Goal: Check status: Verify the current state of an ongoing process or item

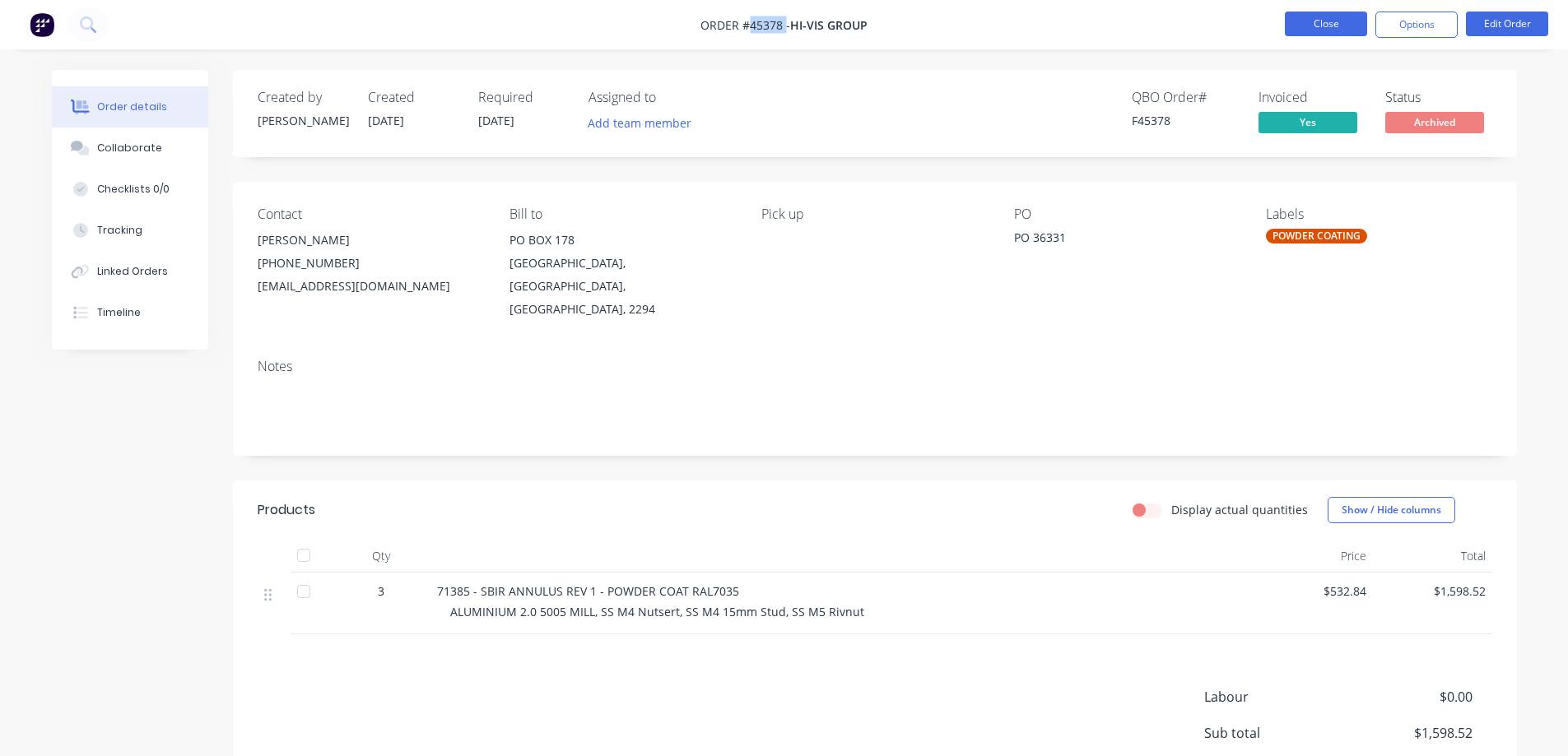
click at [1310, 23] on button "Close" at bounding box center [1326, 23] width 82 height 24
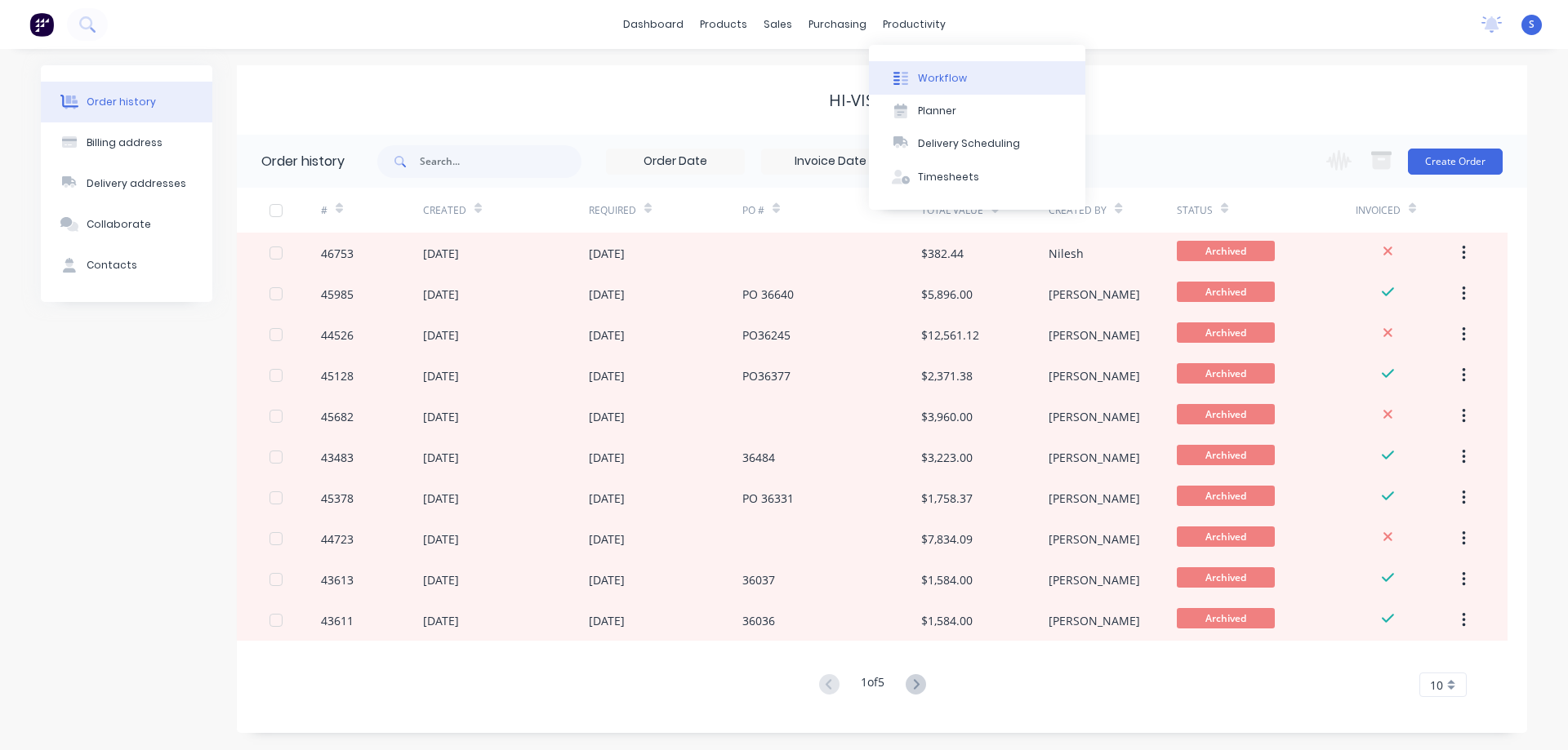
click at [943, 72] on div "Workflow" at bounding box center [942, 78] width 49 height 15
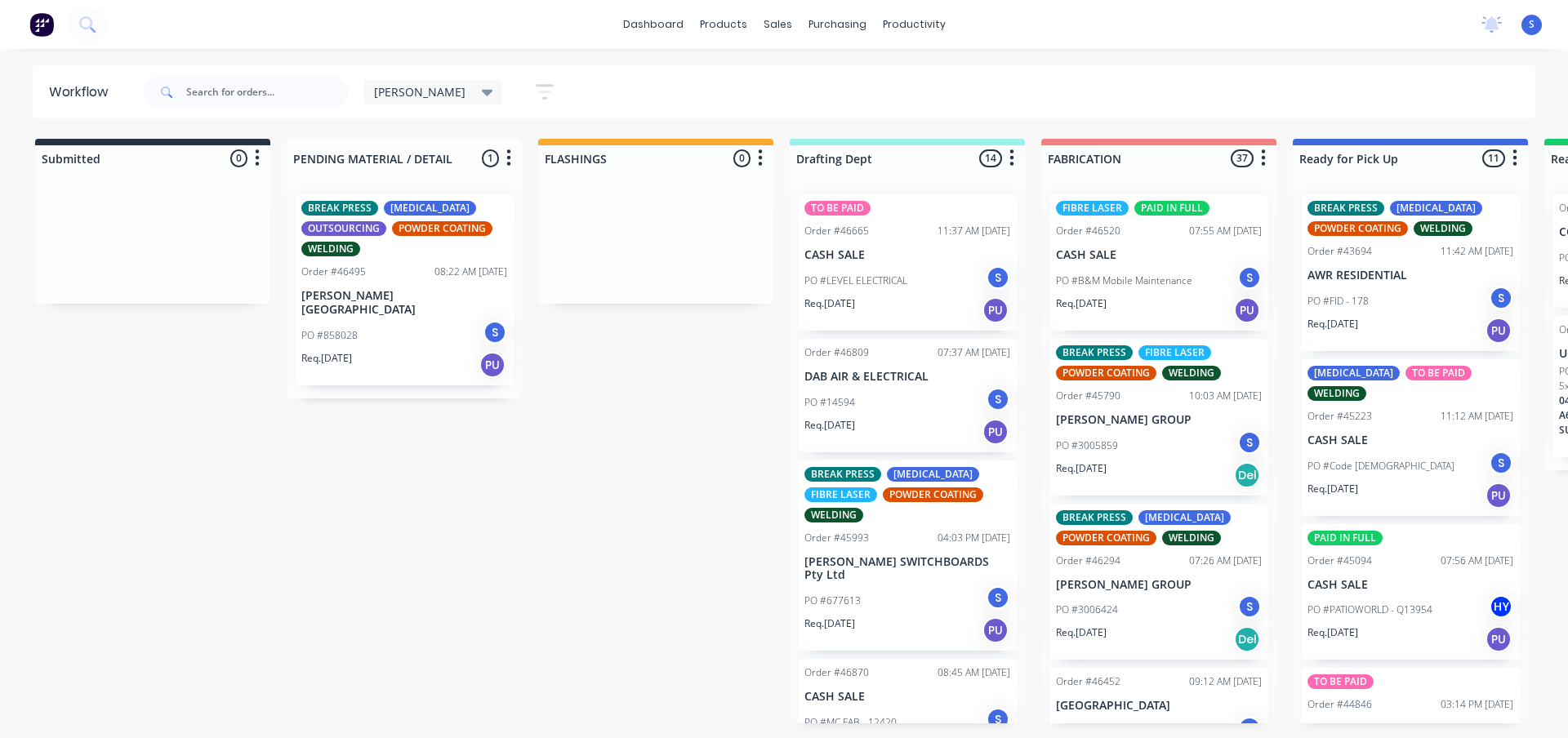
click at [400, 299] on p "[PERSON_NAME][GEOGRAPHIC_DATA]" at bounding box center [403, 303] width 206 height 28
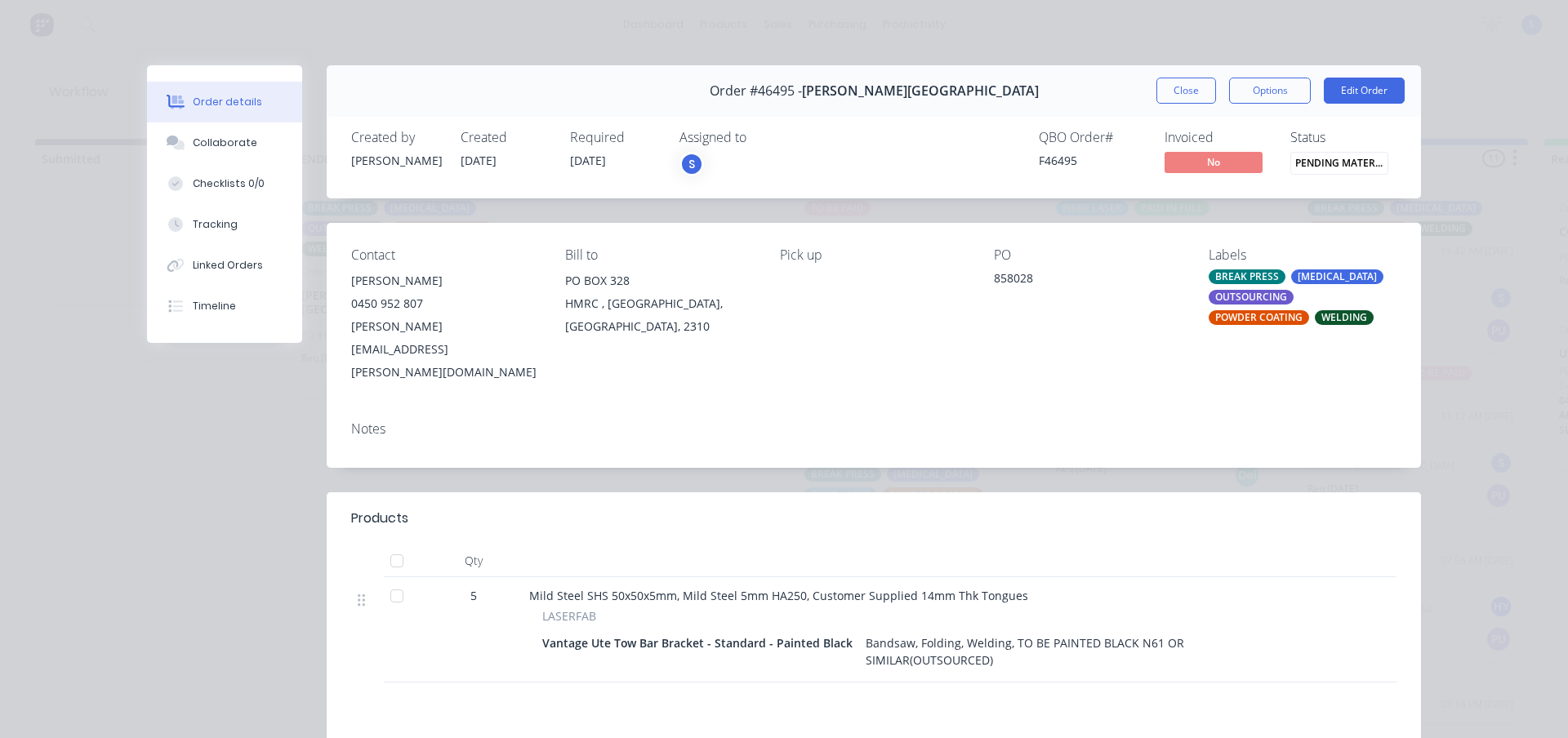
click at [1311, 162] on span "PENDING MATERIA..." at bounding box center [1339, 163] width 98 height 22
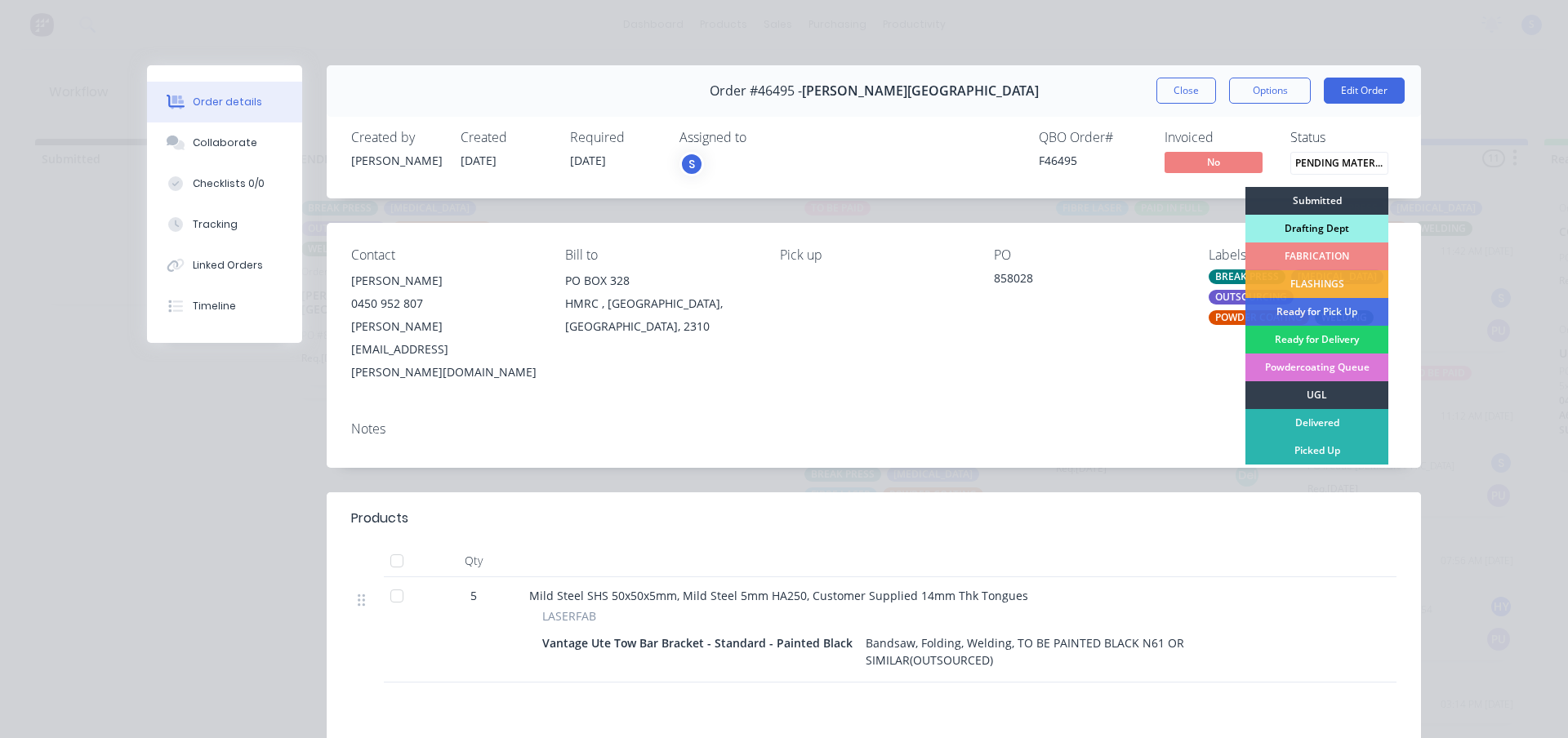
click at [1292, 229] on div "Drafting Dept" at bounding box center [1317, 229] width 143 height 28
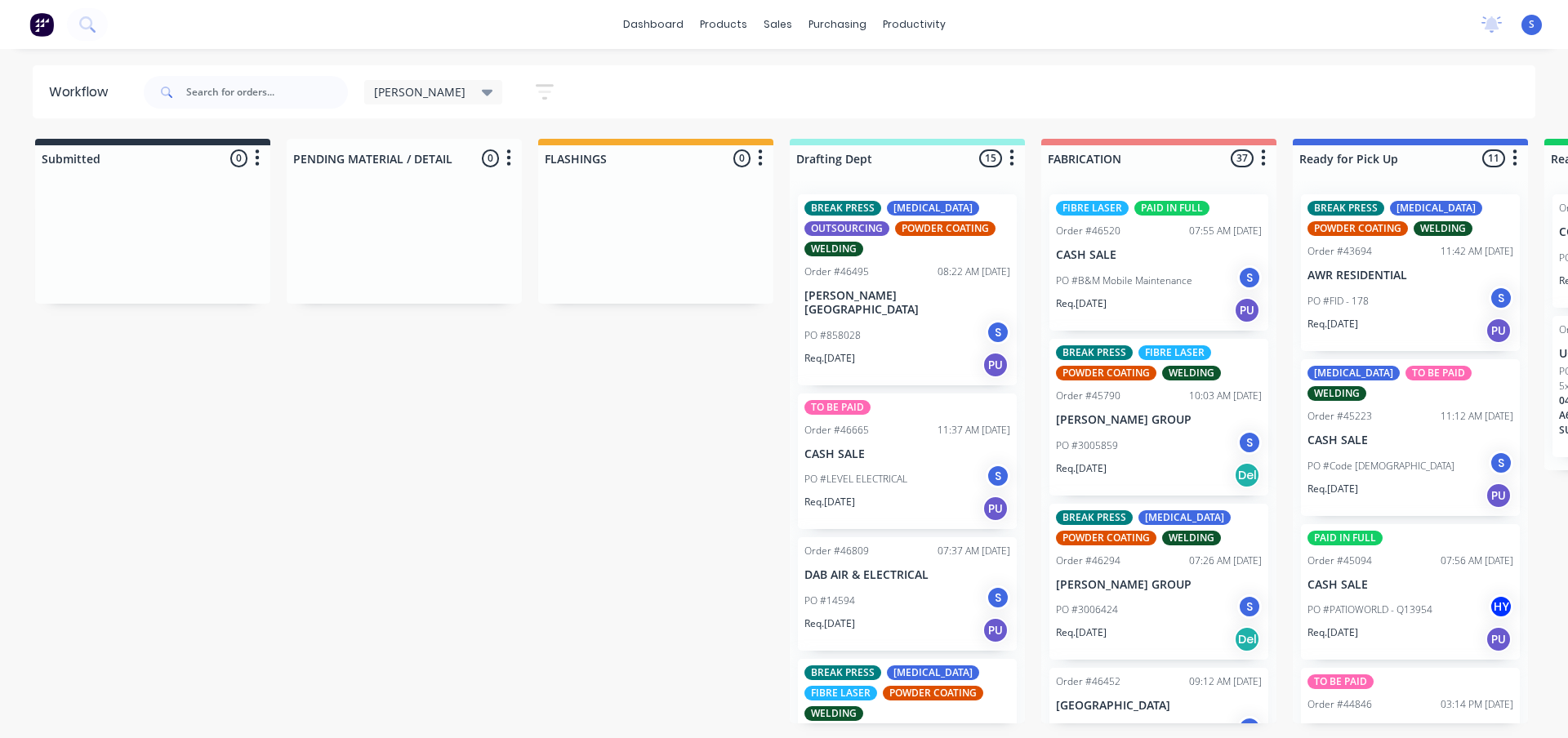
click at [700, 432] on div "Submitted 0 Sort By Created date Required date Order number Customer name Most …" at bounding box center [1350, 431] width 2723 height 585
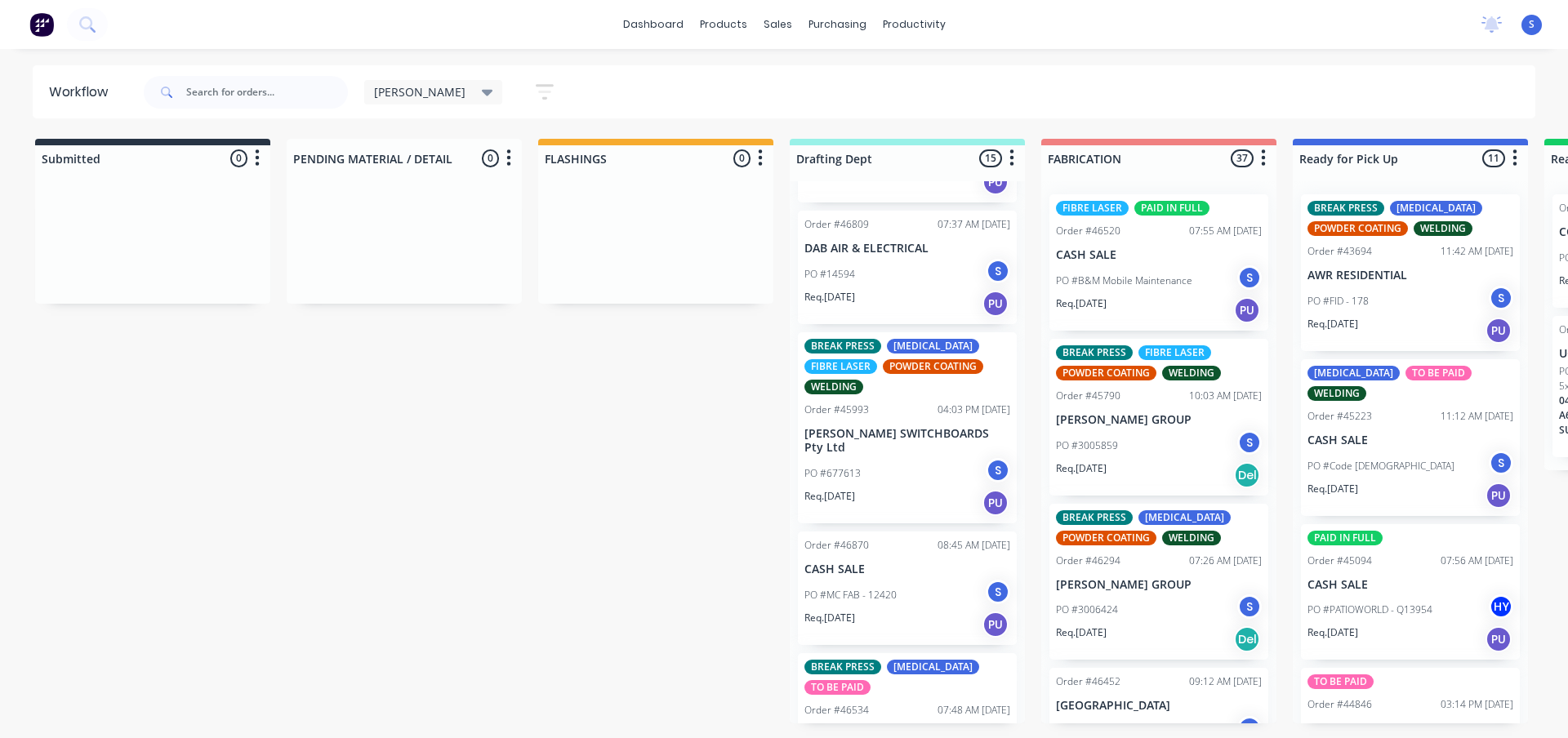
scroll to position [409, 0]
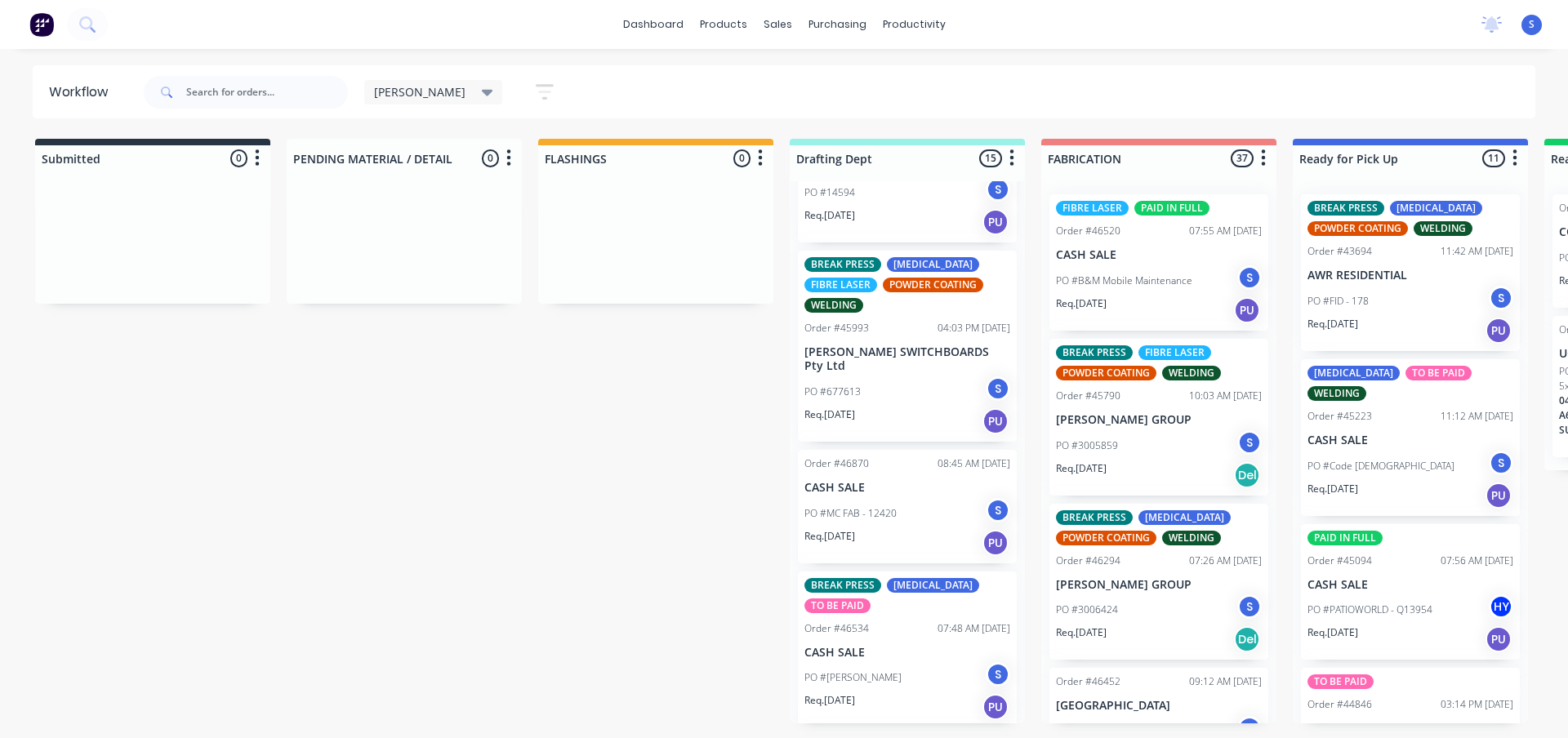
click at [891, 498] on div "PO #MC FAB - 12420 S" at bounding box center [907, 514] width 206 height 31
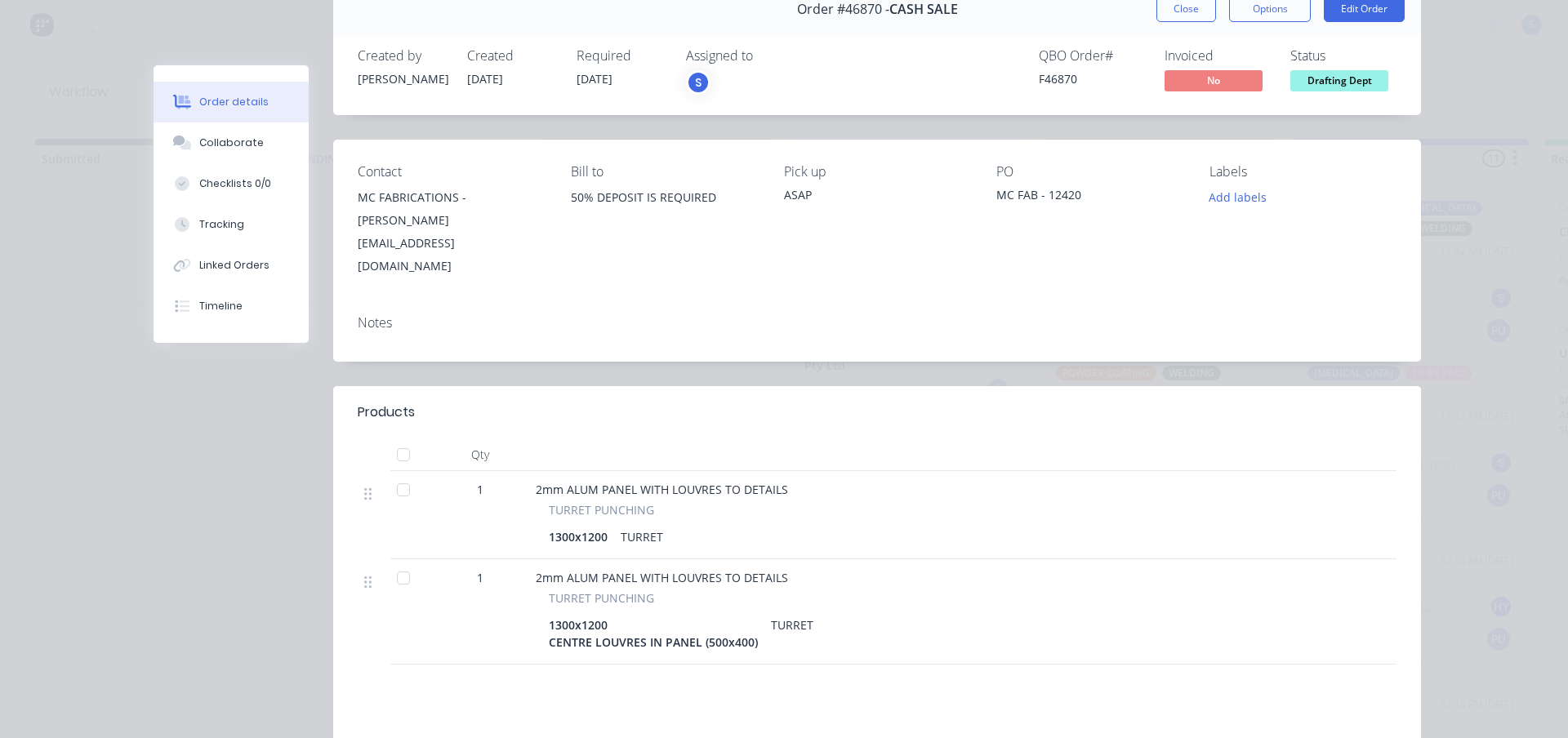
scroll to position [0, 0]
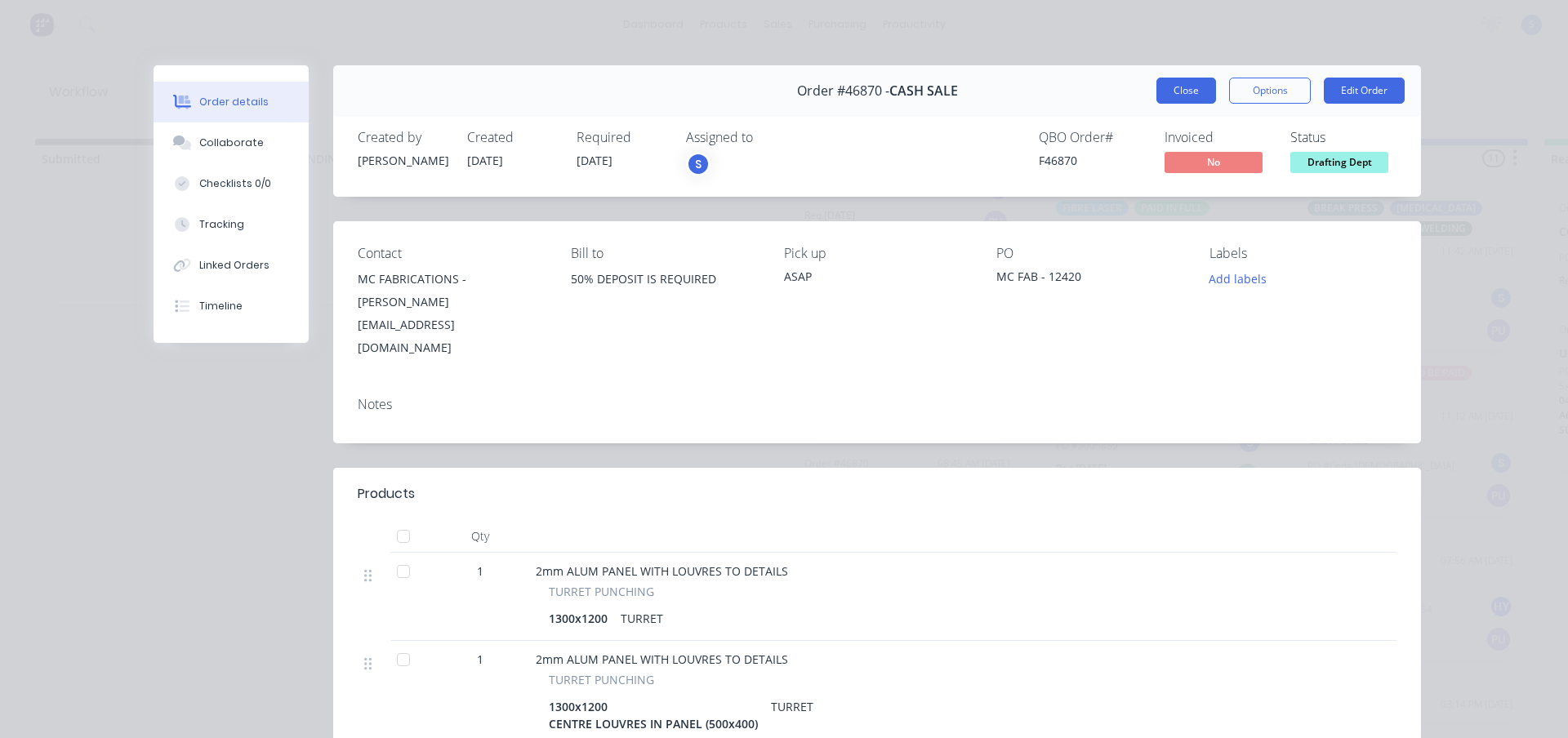
click at [1173, 95] on button "Close" at bounding box center [1185, 90] width 59 height 26
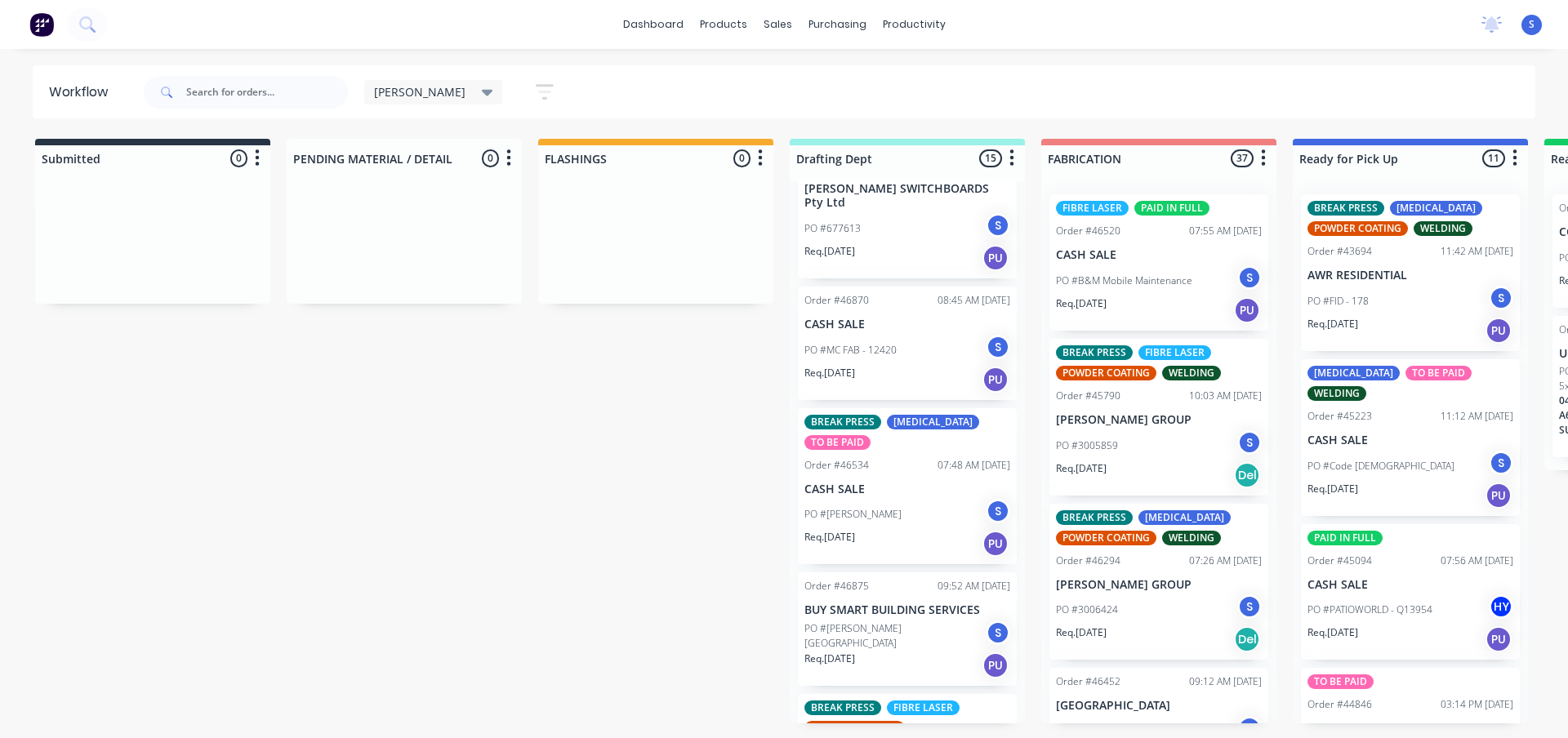
scroll to position [653, 0]
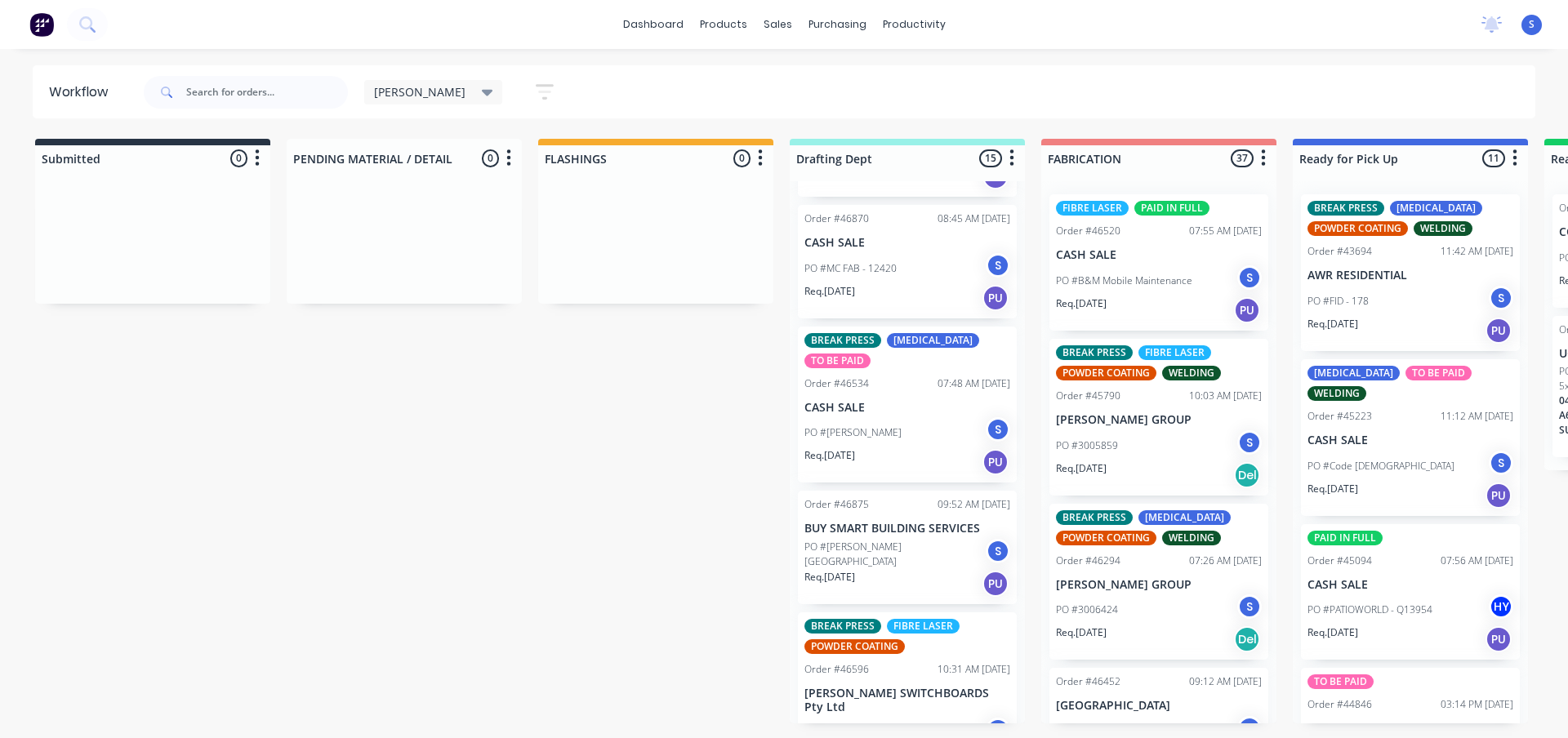
click at [895, 540] on div "PO #[PERSON_NAME] ST BELMONT S" at bounding box center [907, 555] width 206 height 31
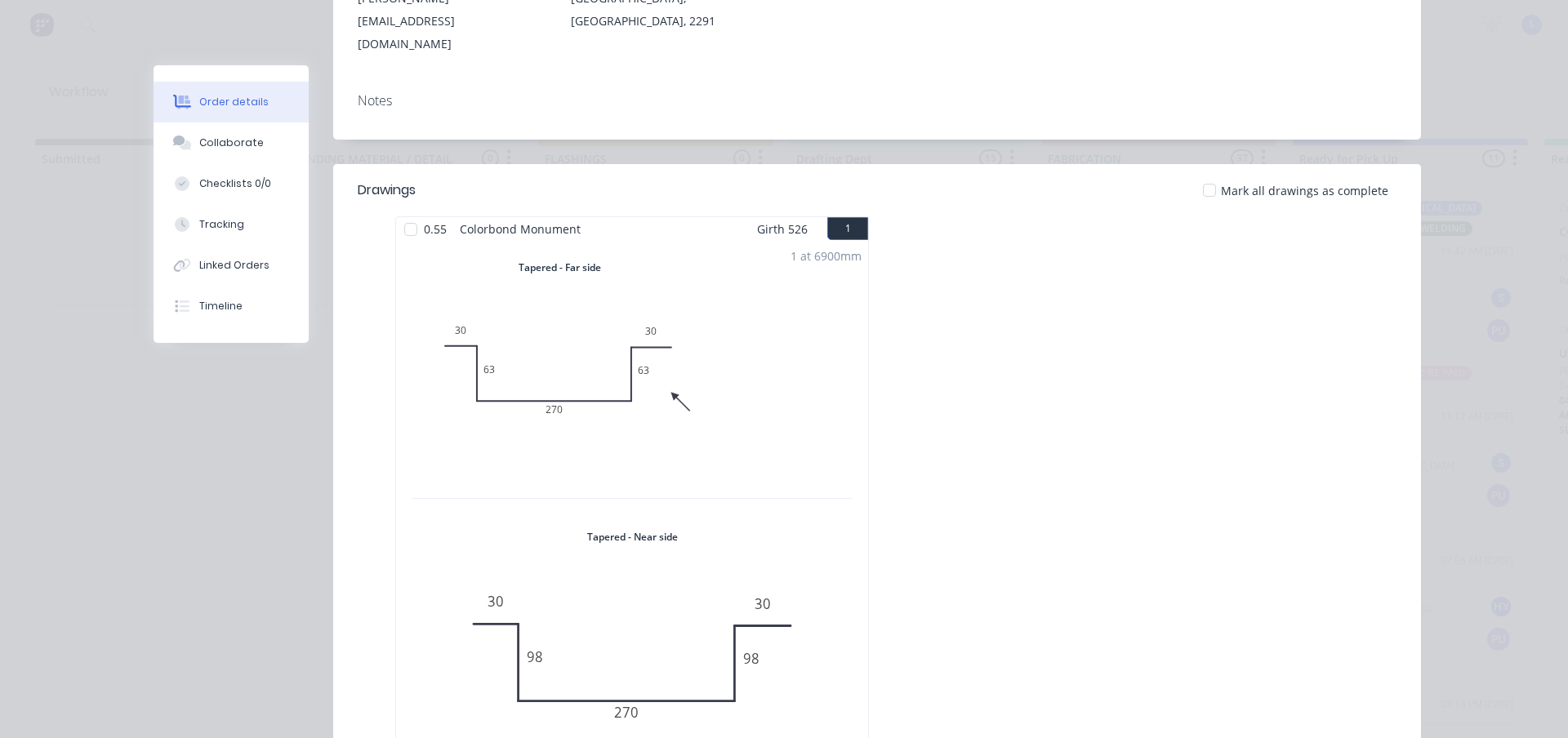
scroll to position [0, 0]
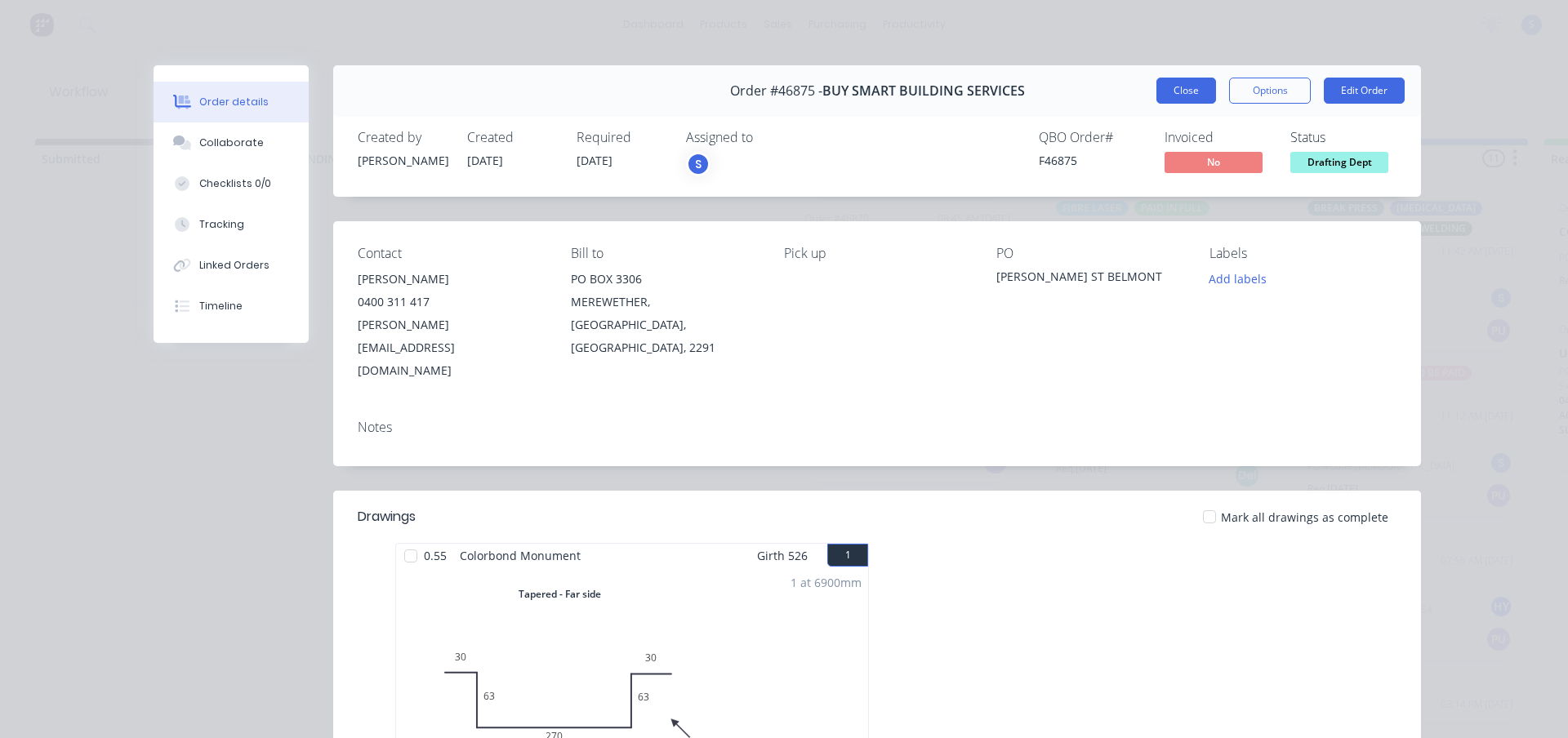
click at [1183, 96] on button "Close" at bounding box center [1185, 90] width 59 height 26
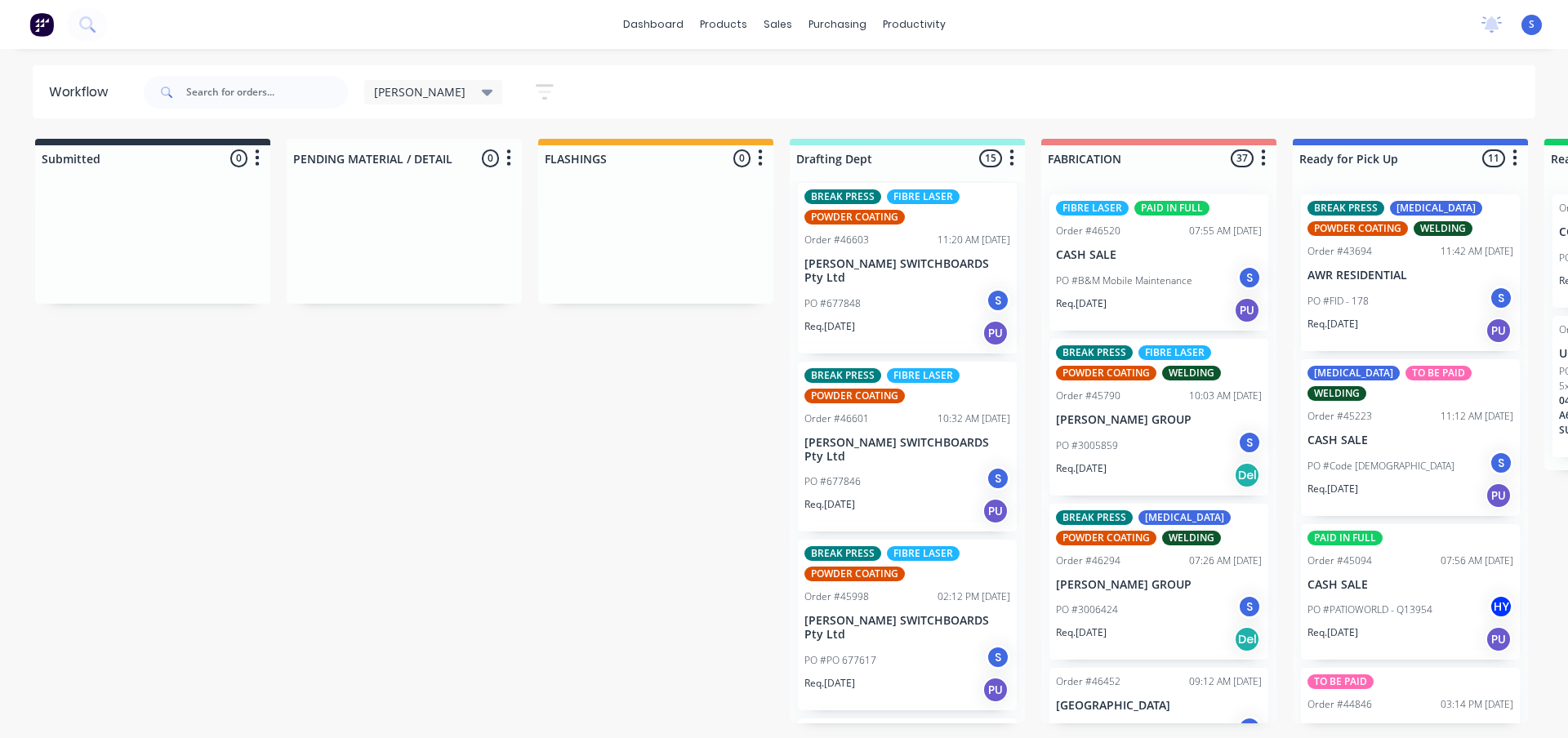
scroll to position [1785, 0]
